Goal: Navigation & Orientation: Find specific page/section

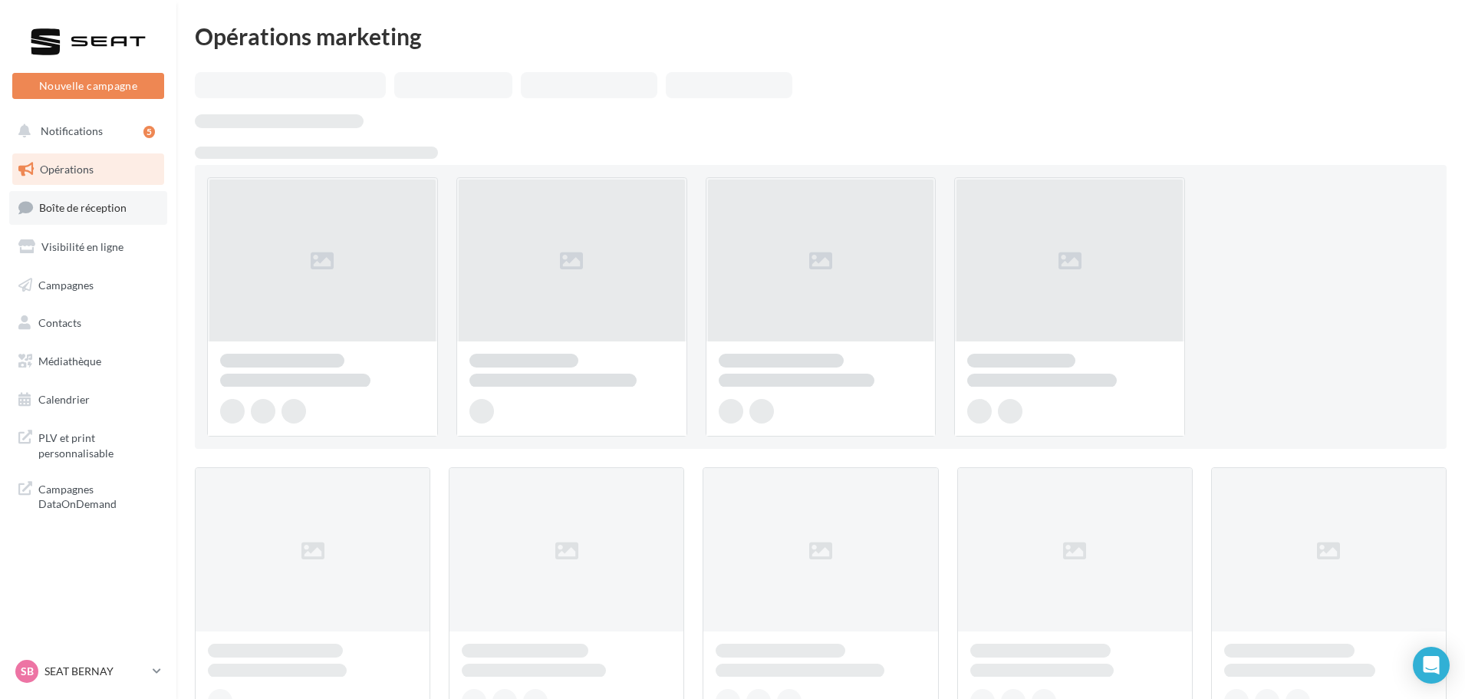
click at [120, 207] on span "Boîte de réception" at bounding box center [82, 207] width 87 height 13
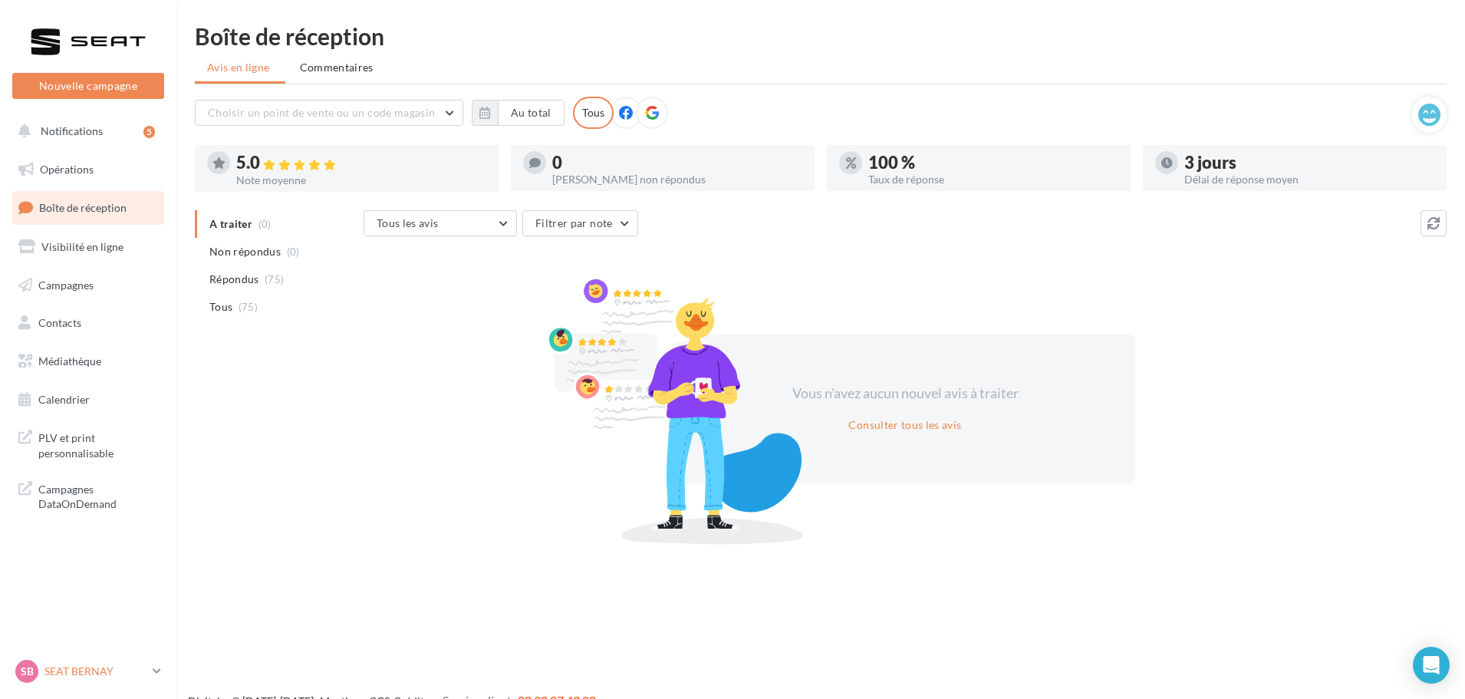
click at [93, 668] on p "SEAT BERNAY" at bounding box center [95, 671] width 102 height 15
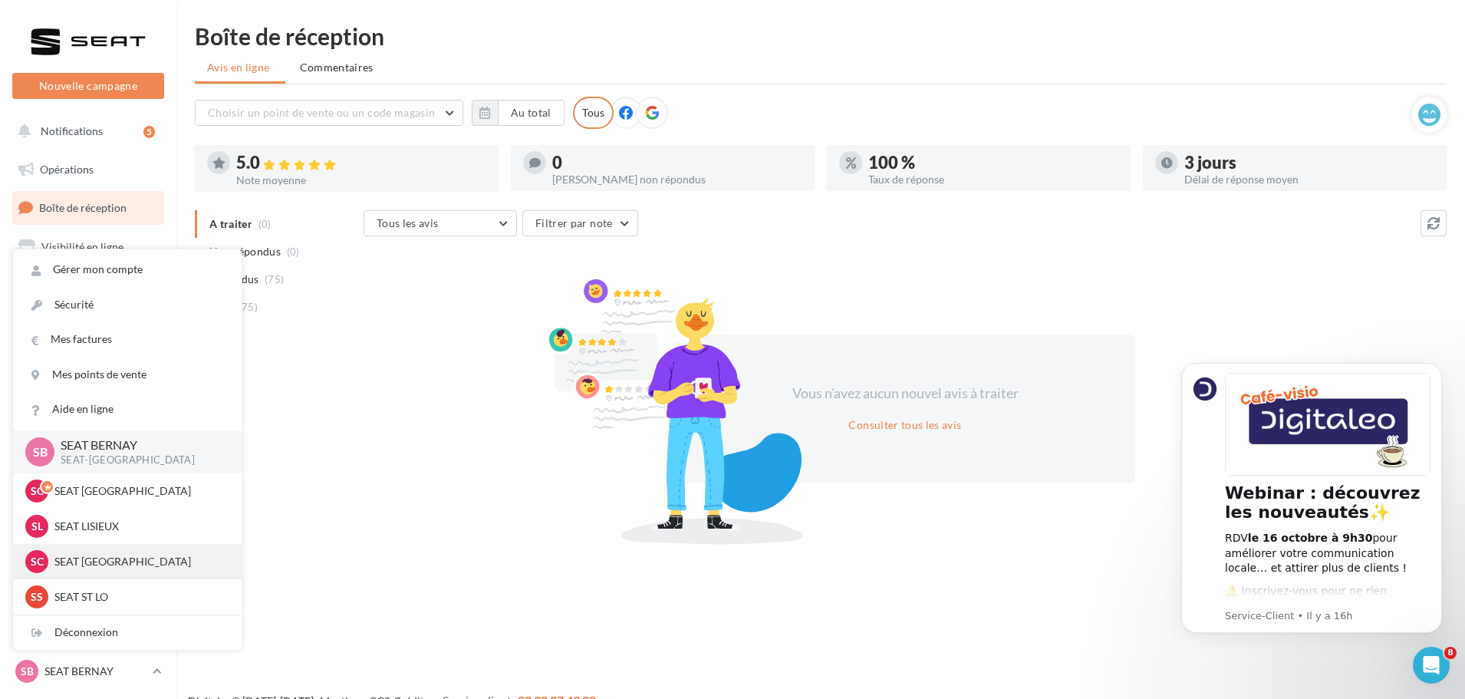
click at [124, 556] on p "SEAT [GEOGRAPHIC_DATA]" at bounding box center [138, 561] width 169 height 15
